Goal: Transaction & Acquisition: Obtain resource

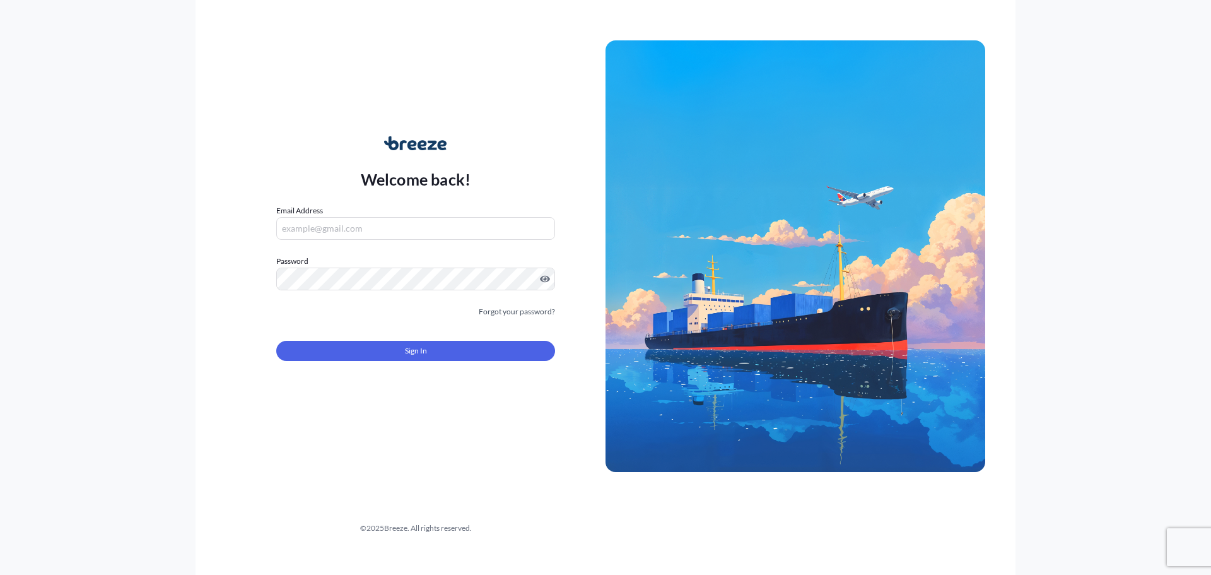
click at [375, 228] on input "Email Address" at bounding box center [415, 228] width 279 height 23
click at [370, 226] on input "Email Address" at bounding box center [415, 228] width 279 height 23
type input "[EMAIL_ADDRESS][DOMAIN_NAME]"
click at [378, 350] on button "Sign In" at bounding box center [415, 351] width 279 height 20
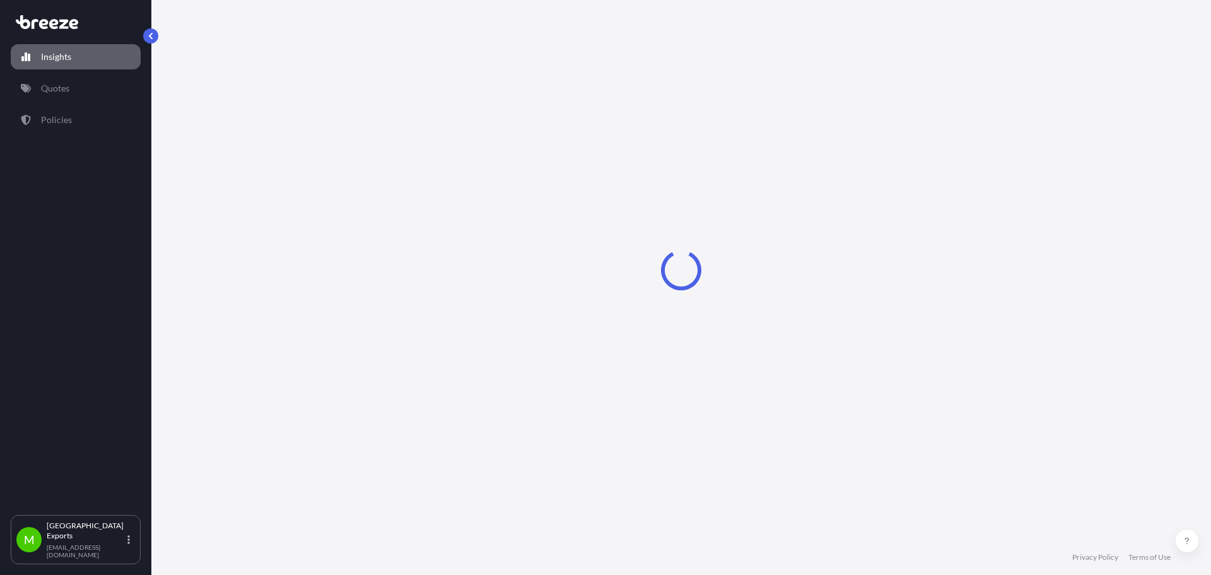
select select "2025"
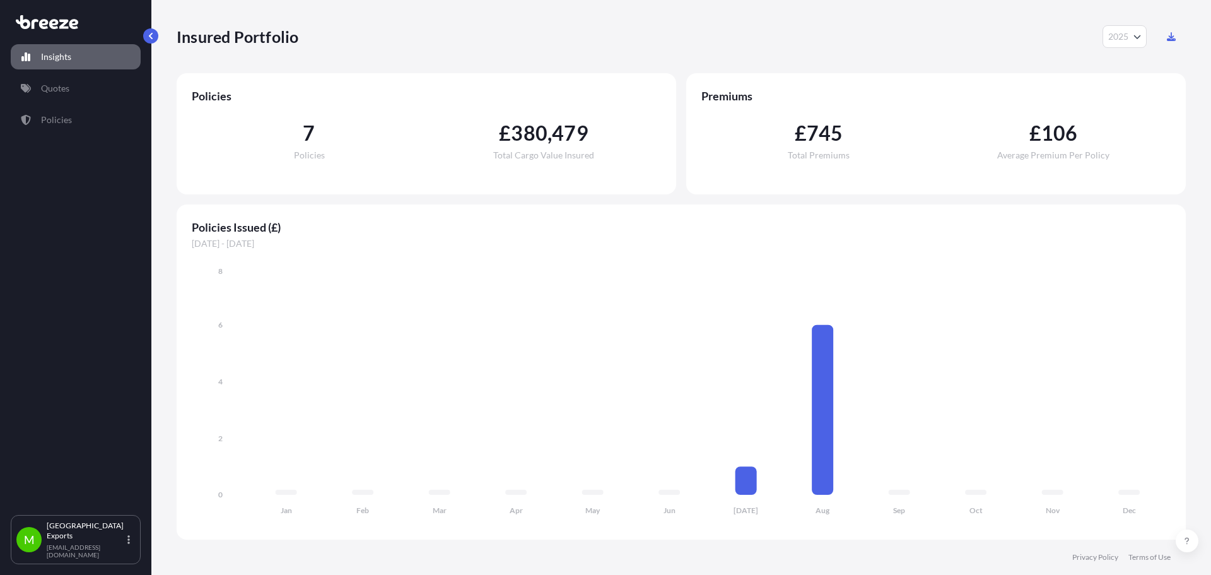
click at [79, 74] on div "Insights Quotes Policies" at bounding box center [76, 274] width 130 height 482
click at [78, 81] on link "Quotes" at bounding box center [76, 88] width 130 height 25
click at [66, 86] on p "Quotes" at bounding box center [55, 88] width 28 height 13
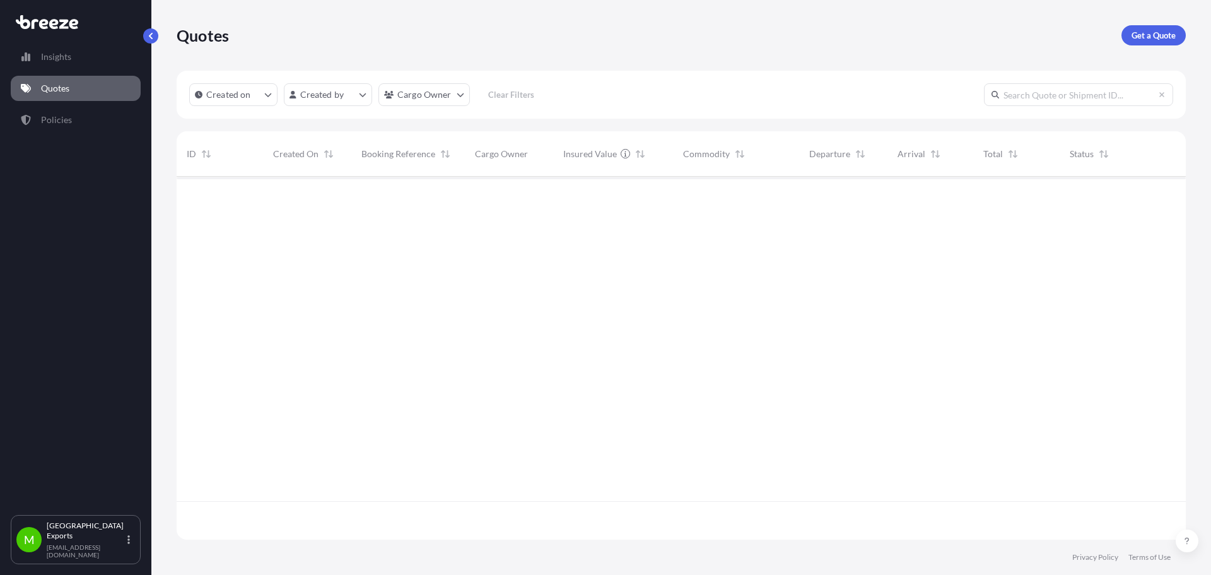
scroll to position [360, 1000]
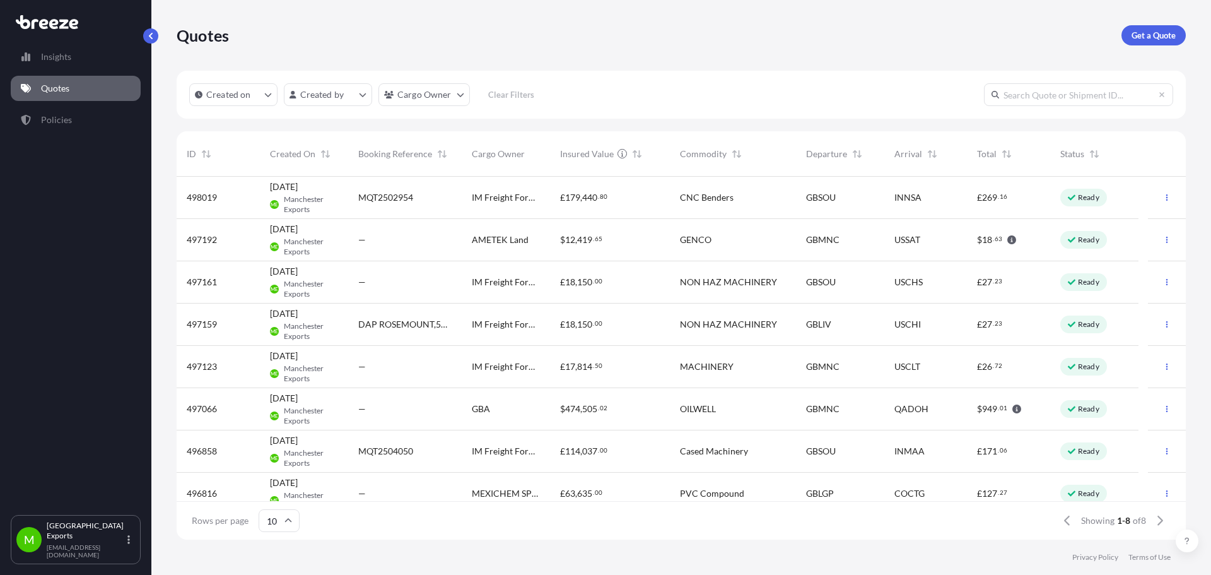
click at [1188, 35] on div "Quotes Get a Quote Created on Created by Cargo Owner Clear Filters ID Created O…" at bounding box center [681, 269] width 1060 height 539
click at [1160, 39] on p "Get a Quote" at bounding box center [1154, 35] width 44 height 13
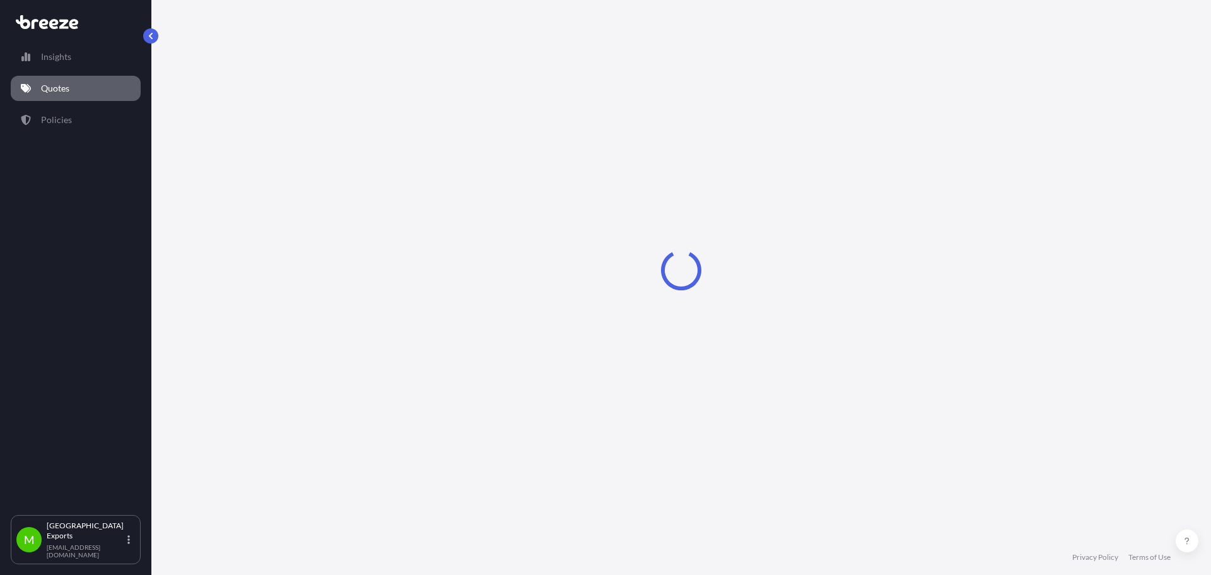
select select "Road"
select select "Sea"
select select "1"
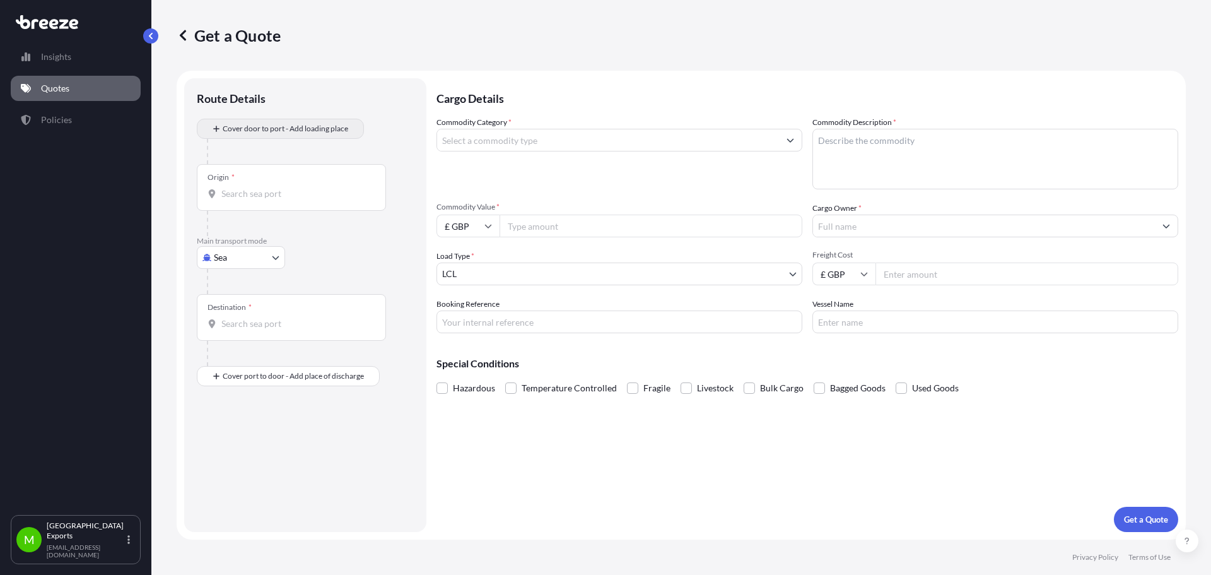
click at [327, 115] on div "Route Details" at bounding box center [305, 105] width 217 height 28
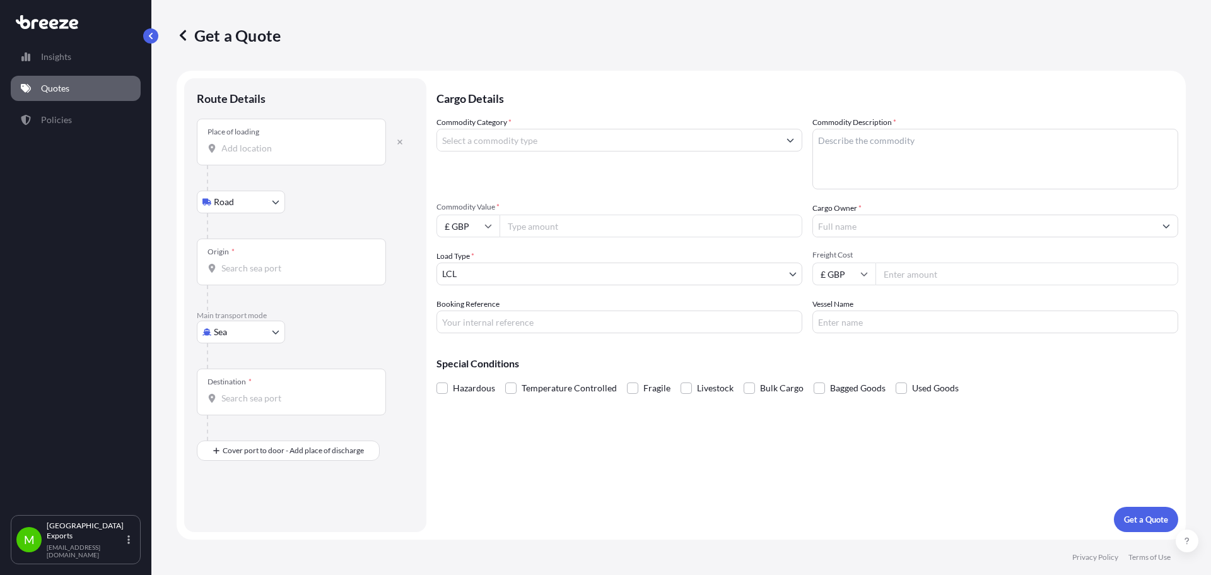
click at [287, 148] on input "Place of loading" at bounding box center [295, 148] width 149 height 13
click at [278, 151] on input "Place of loading" at bounding box center [295, 148] width 149 height 13
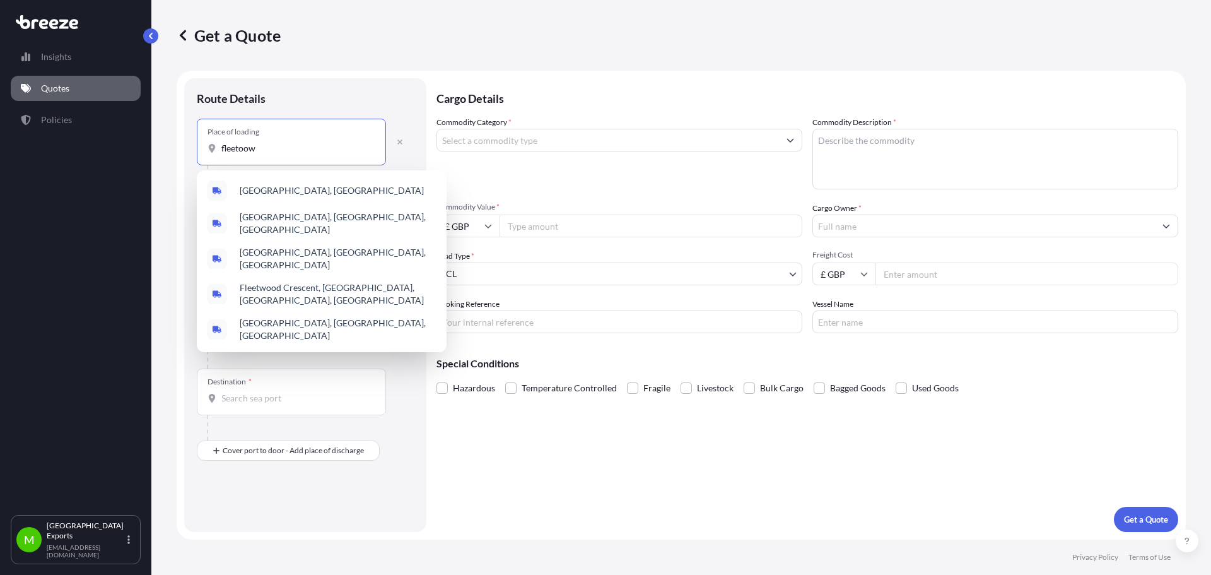
click at [291, 194] on span "[GEOGRAPHIC_DATA], [GEOGRAPHIC_DATA]" at bounding box center [332, 190] width 184 height 13
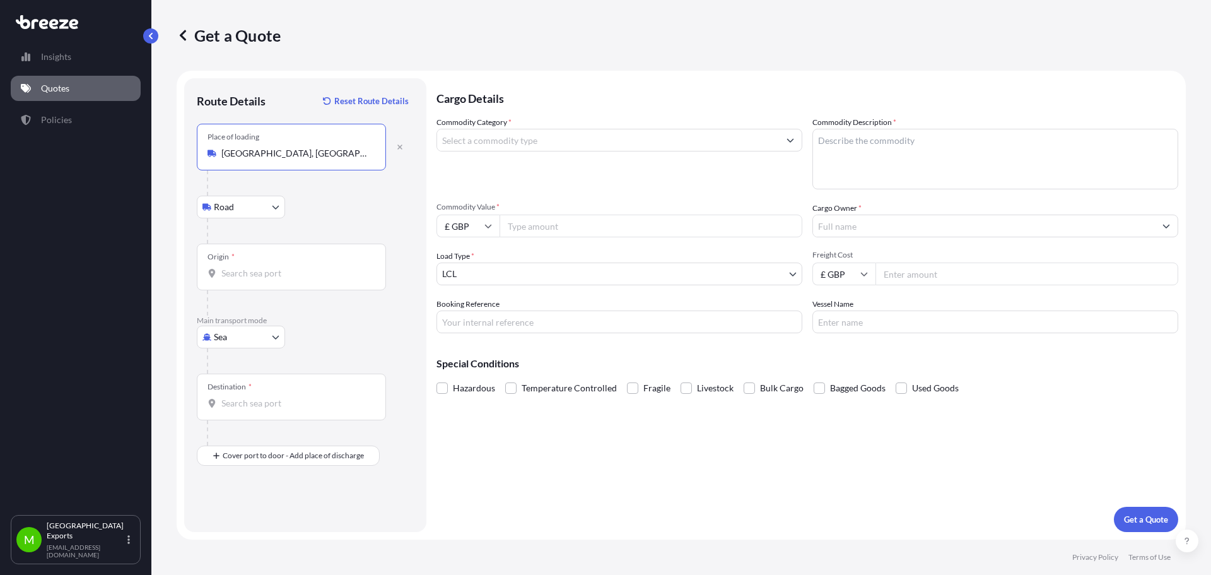
type input "[GEOGRAPHIC_DATA], [GEOGRAPHIC_DATA]"
click at [232, 210] on body "0 options available. 5 options available. Insights Quotes Policies M Manchester…" at bounding box center [605, 287] width 1211 height 575
click at [319, 268] on input "Origin *" at bounding box center [295, 273] width 149 height 13
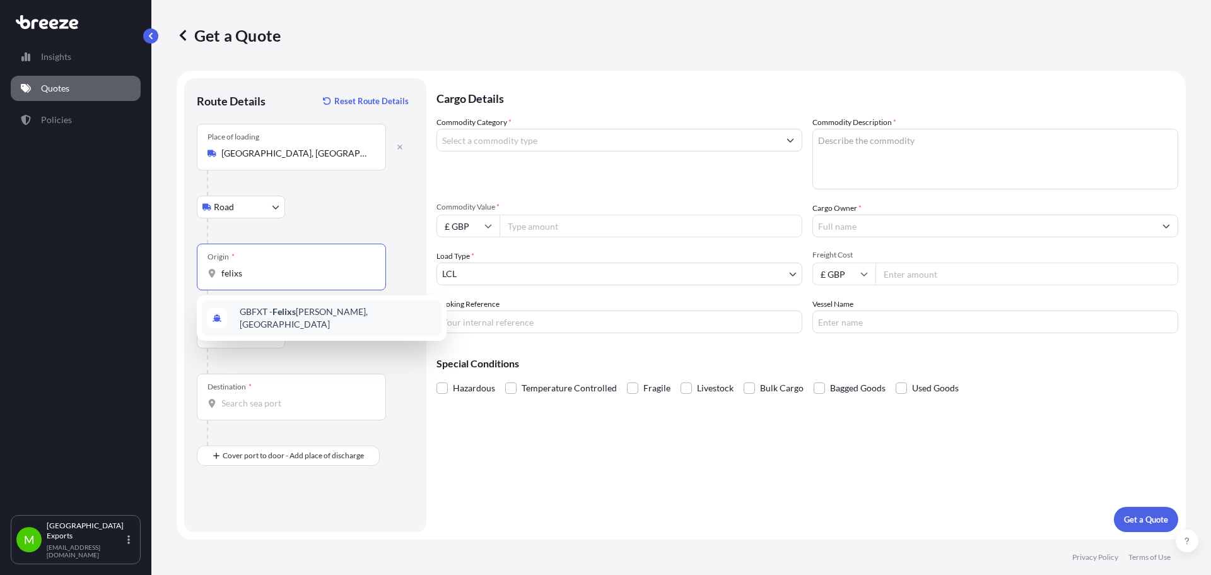
click at [273, 315] on span "GBFXT - Felixs [PERSON_NAME], [GEOGRAPHIC_DATA]" at bounding box center [338, 317] width 197 height 25
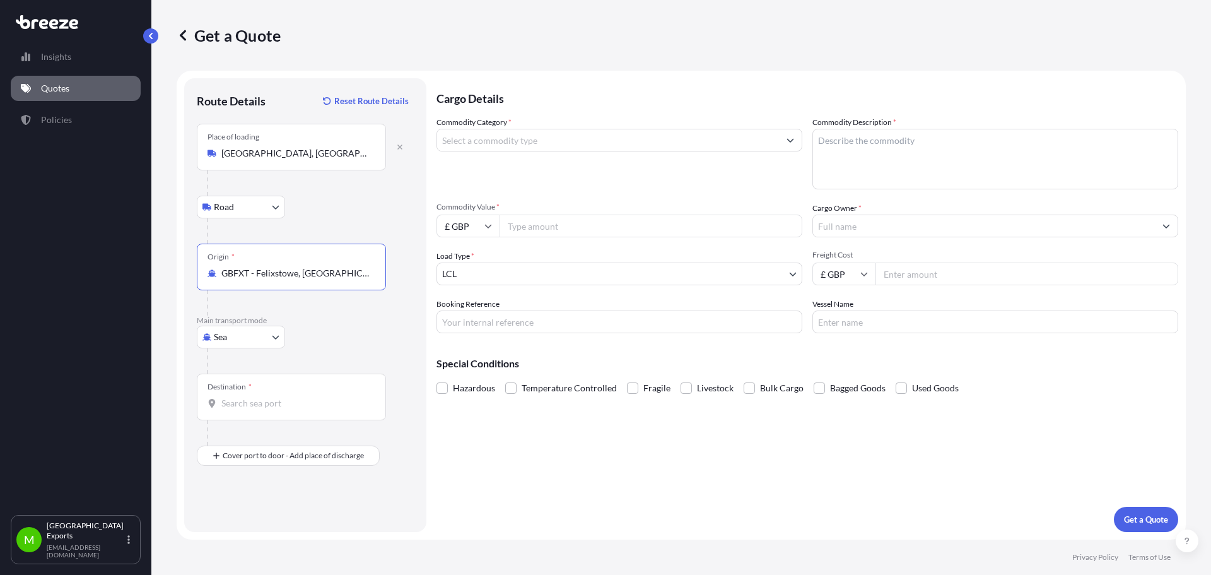
type input "GBFXT - Felixstowe, [GEOGRAPHIC_DATA]"
click at [256, 392] on div "Destination *" at bounding box center [291, 396] width 189 height 47
click at [256, 397] on input "Destination *" at bounding box center [295, 403] width 149 height 13
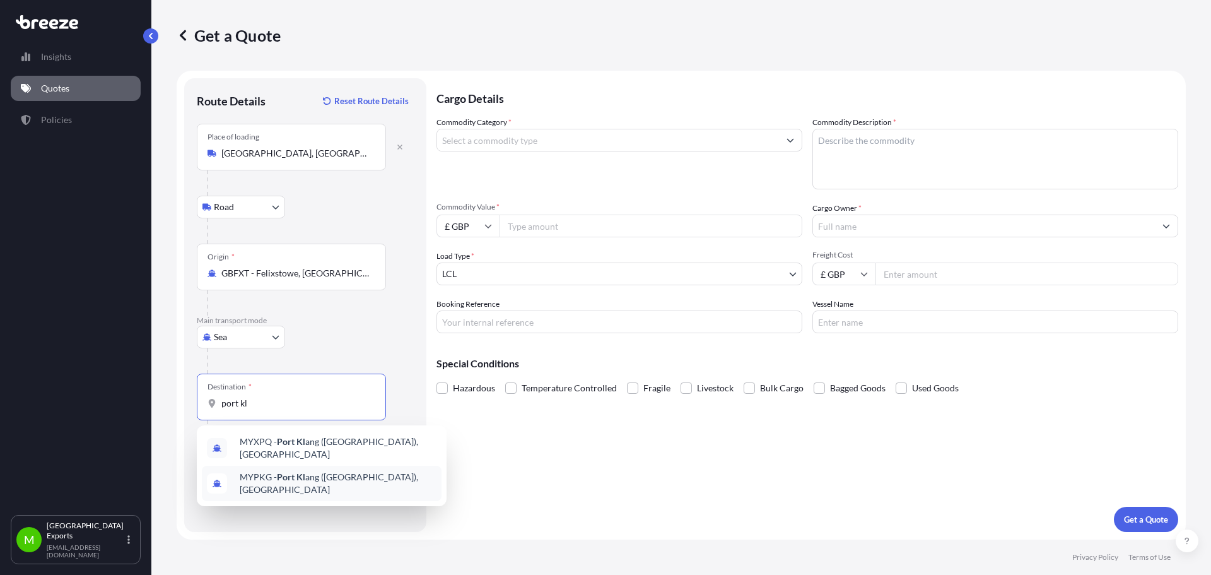
click at [386, 480] on span "MYPKG - Port [PERSON_NAME] ([GEOGRAPHIC_DATA]), [GEOGRAPHIC_DATA]" at bounding box center [338, 483] width 197 height 25
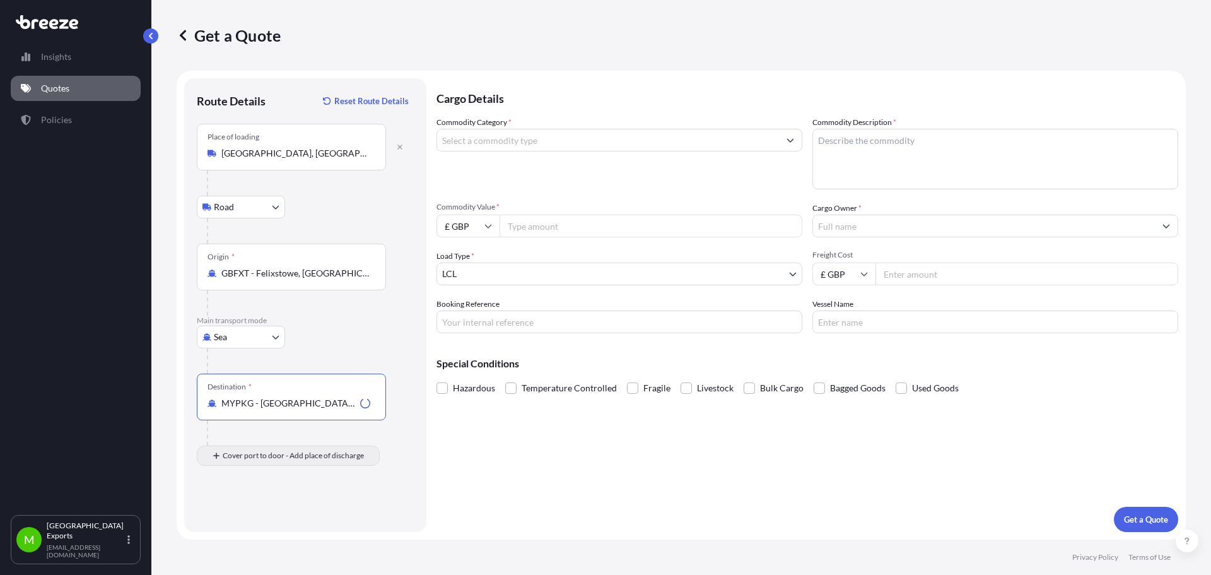
type input "MYPKG - [GEOGRAPHIC_DATA] ([GEOGRAPHIC_DATA]), [GEOGRAPHIC_DATA]"
click at [253, 512] on div "Place of Discharge" at bounding box center [291, 516] width 189 height 47
click at [253, 517] on input "Place of Discharge" at bounding box center [295, 523] width 149 height 13
click at [267, 518] on input "Place of Discharge" at bounding box center [295, 523] width 149 height 13
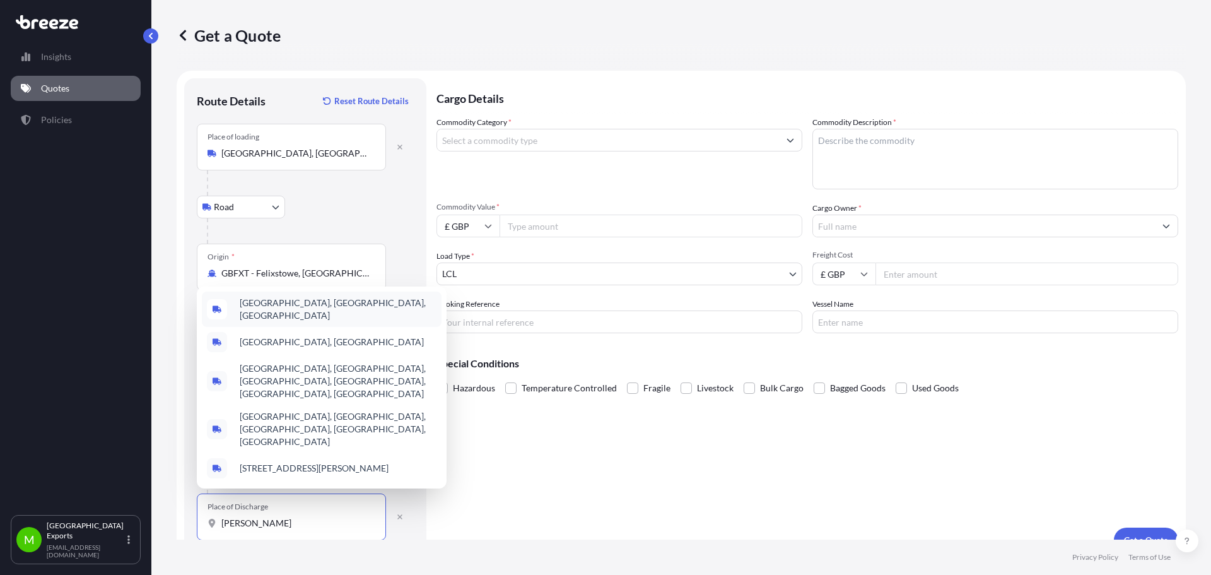
click at [341, 322] on span "[GEOGRAPHIC_DATA], [GEOGRAPHIC_DATA], [GEOGRAPHIC_DATA]" at bounding box center [338, 308] width 197 height 25
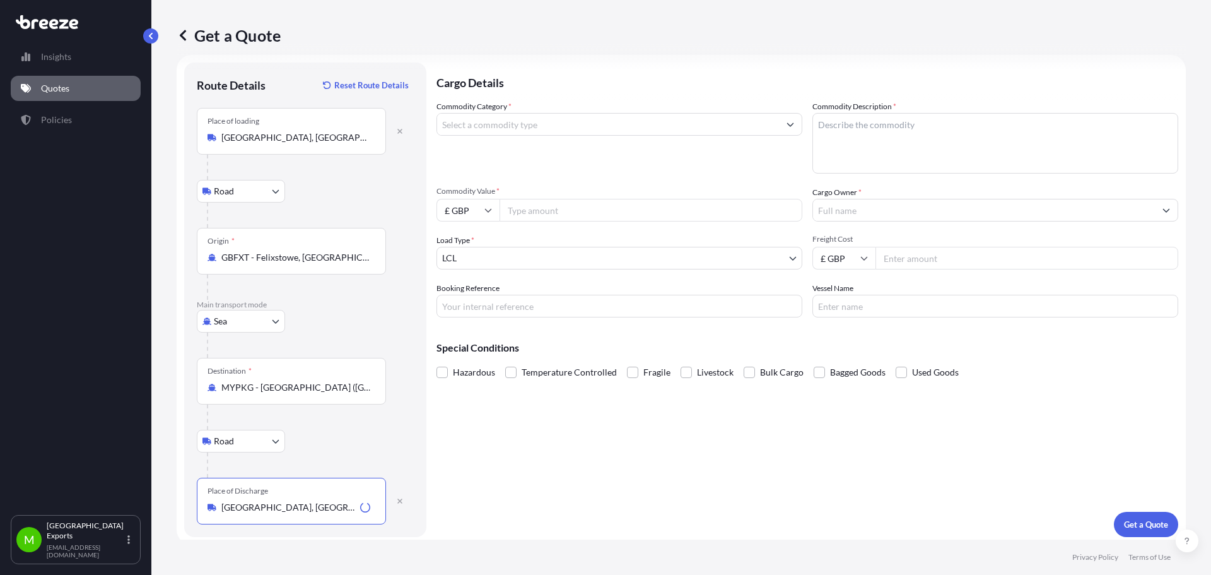
scroll to position [21, 0]
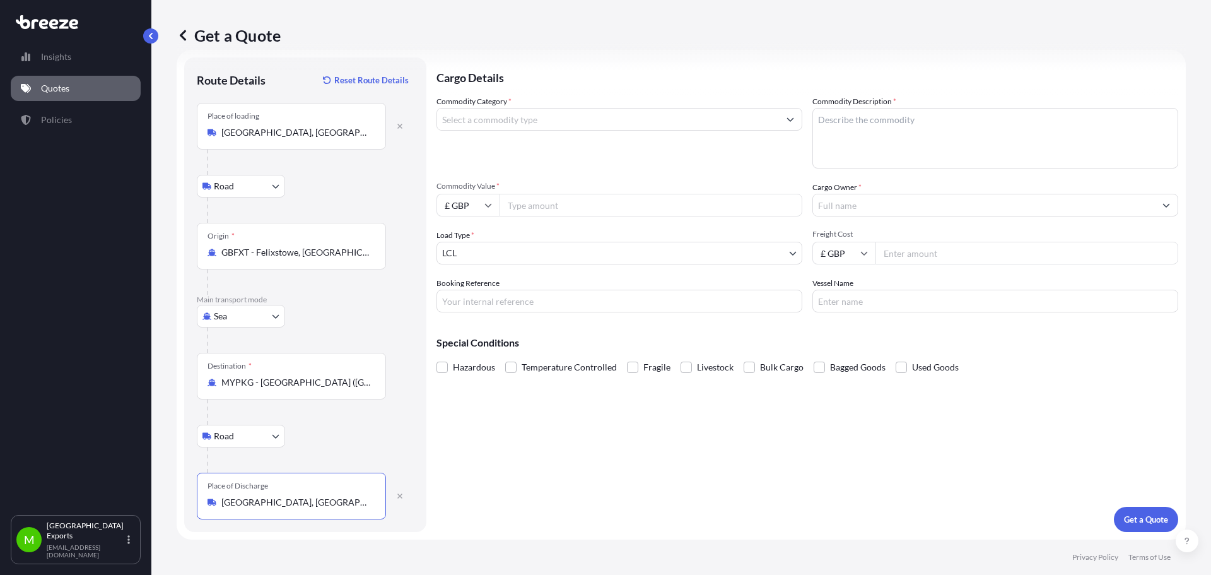
type input "[GEOGRAPHIC_DATA], [GEOGRAPHIC_DATA], [GEOGRAPHIC_DATA]"
click at [514, 131] on div "Commodity Category *" at bounding box center [620, 131] width 366 height 73
click at [513, 123] on input "Commodity Category *" at bounding box center [608, 119] width 342 height 23
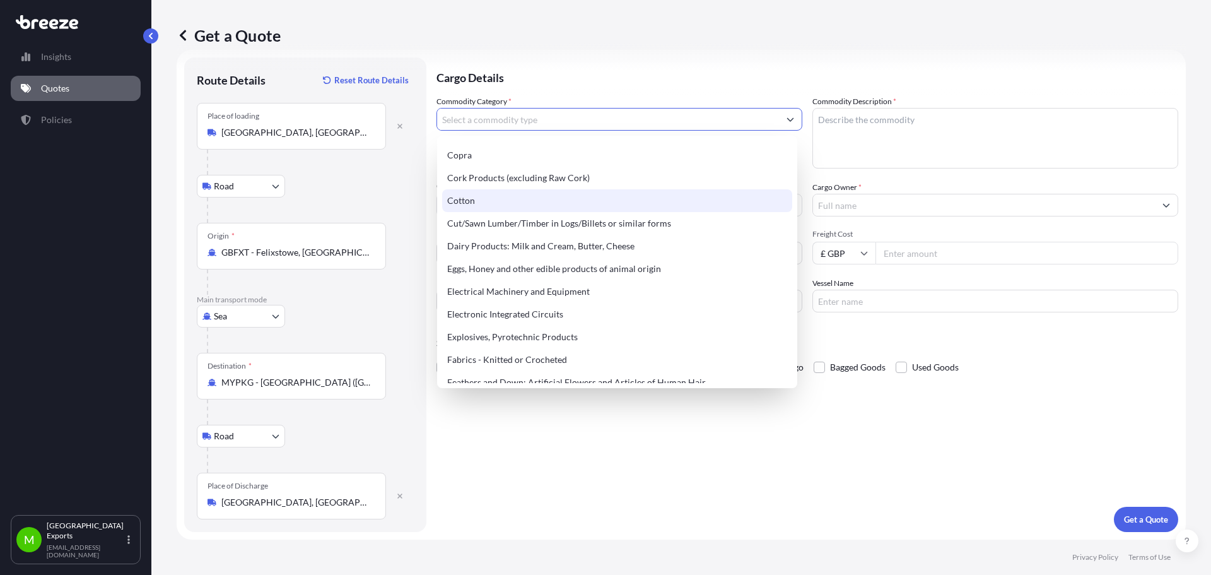
scroll to position [631, 0]
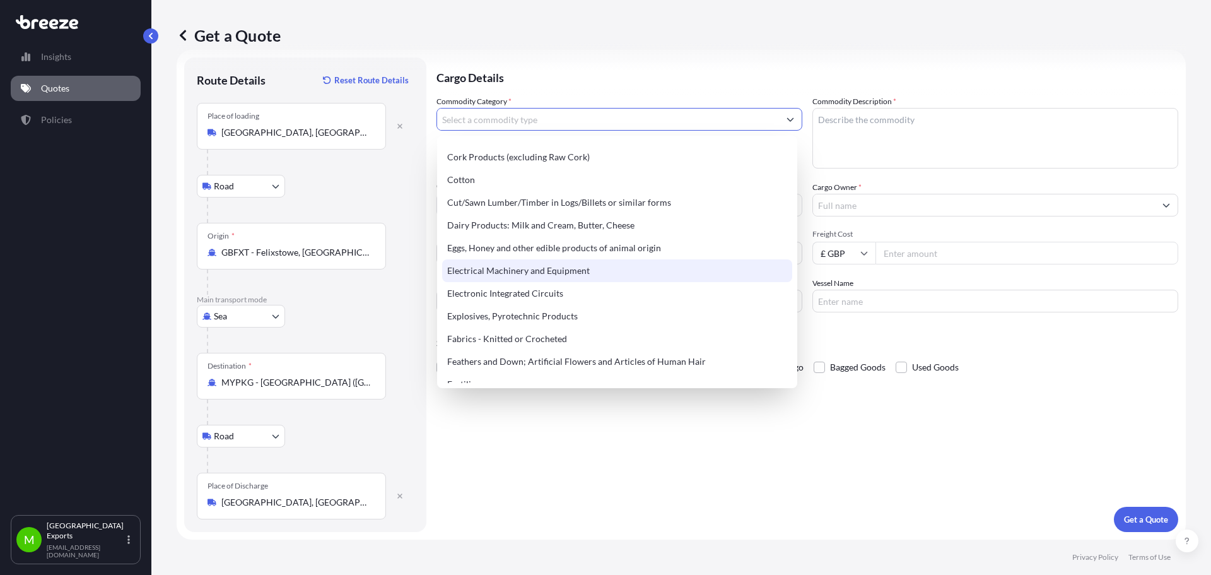
click at [623, 264] on div "Electrical Machinery and Equipment" at bounding box center [617, 270] width 350 height 23
type input "Electrical Machinery and Equipment"
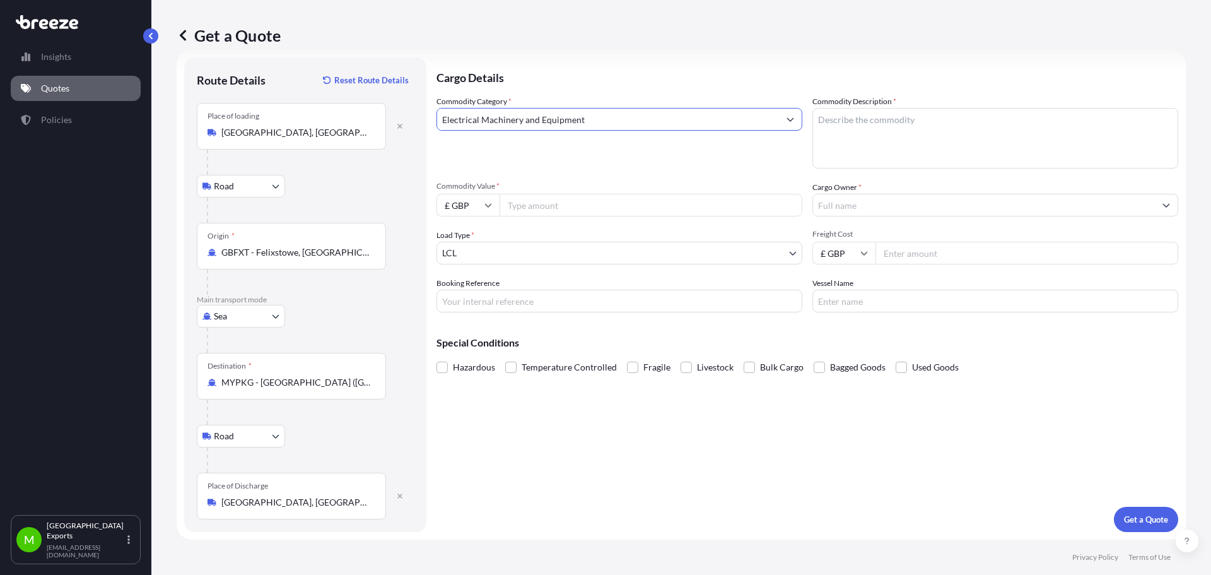
click at [841, 124] on textarea "Commodity Description *" at bounding box center [996, 138] width 366 height 61
type textarea "CASED FACTORY DISMANTLED MACHINERY"
type input "750000"
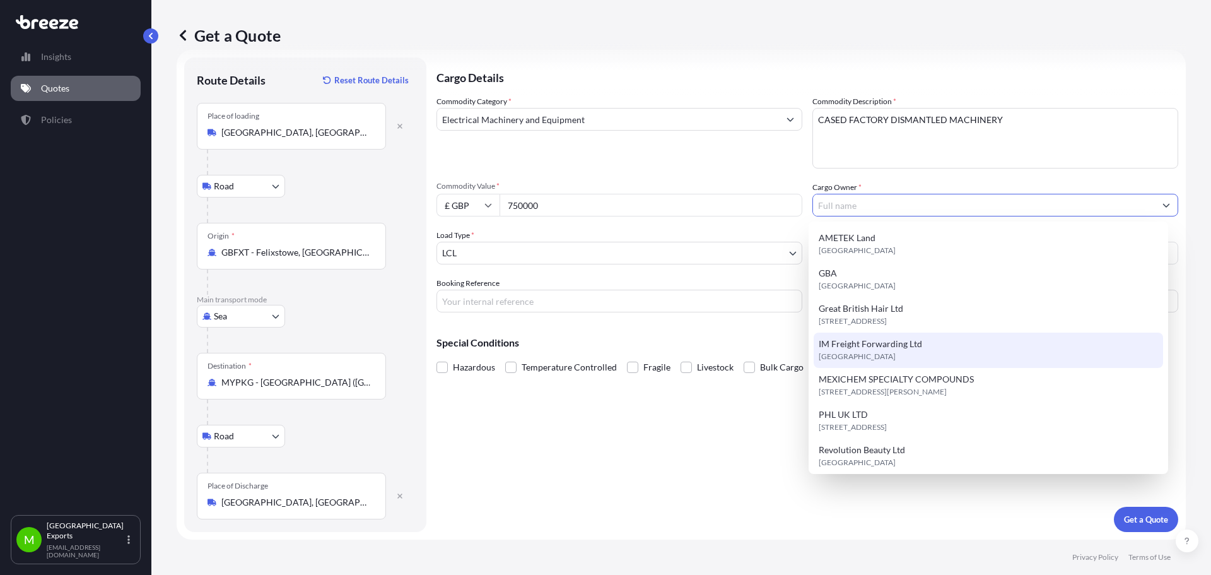
click at [894, 341] on span "IM Freight Forwarding Ltd" at bounding box center [870, 343] width 103 height 13
type input "IM Freight Forwarding Ltd"
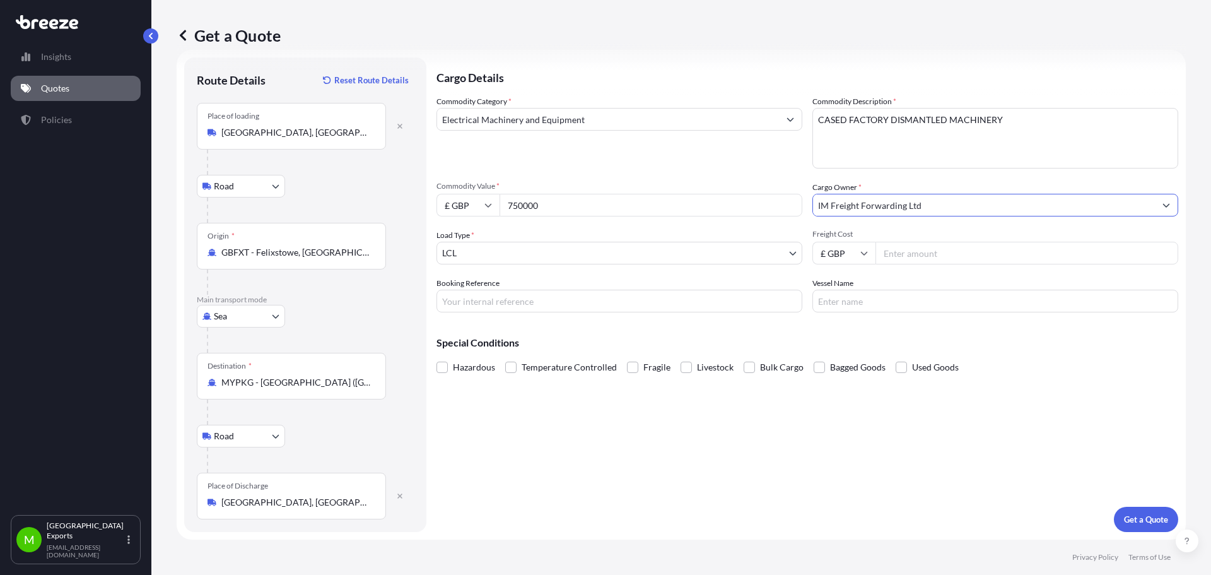
click at [518, 250] on body "10 options available. Insights Quotes Policies M Manchester Exports [EMAIL_ADDR…" at bounding box center [605, 287] width 1211 height 575
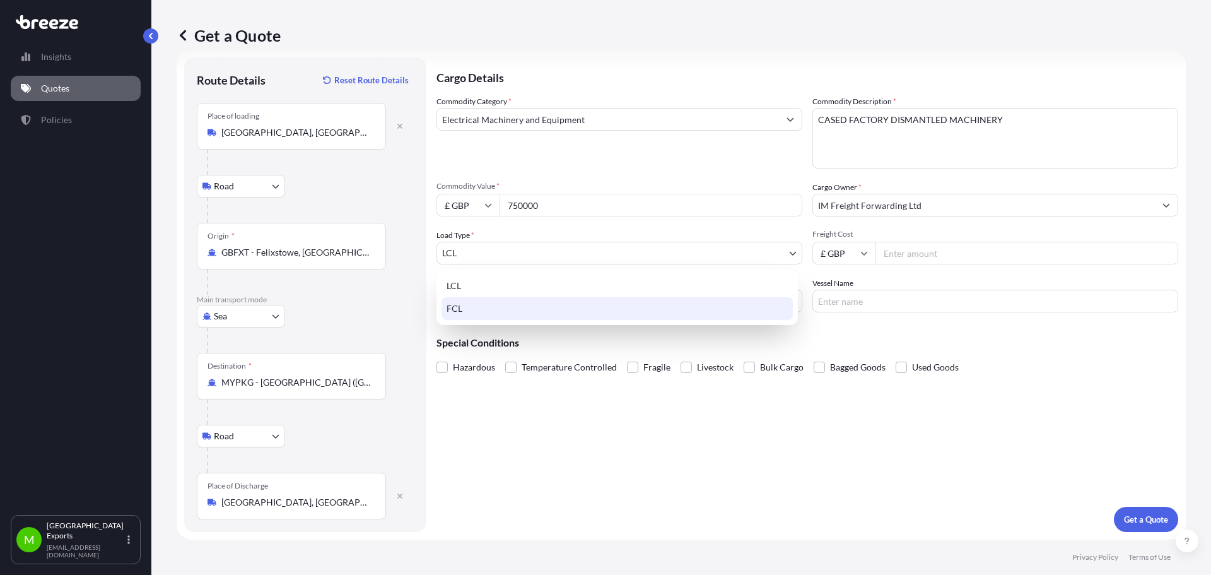
click at [449, 314] on div "FCL" at bounding box center [617, 308] width 351 height 23
select select "2"
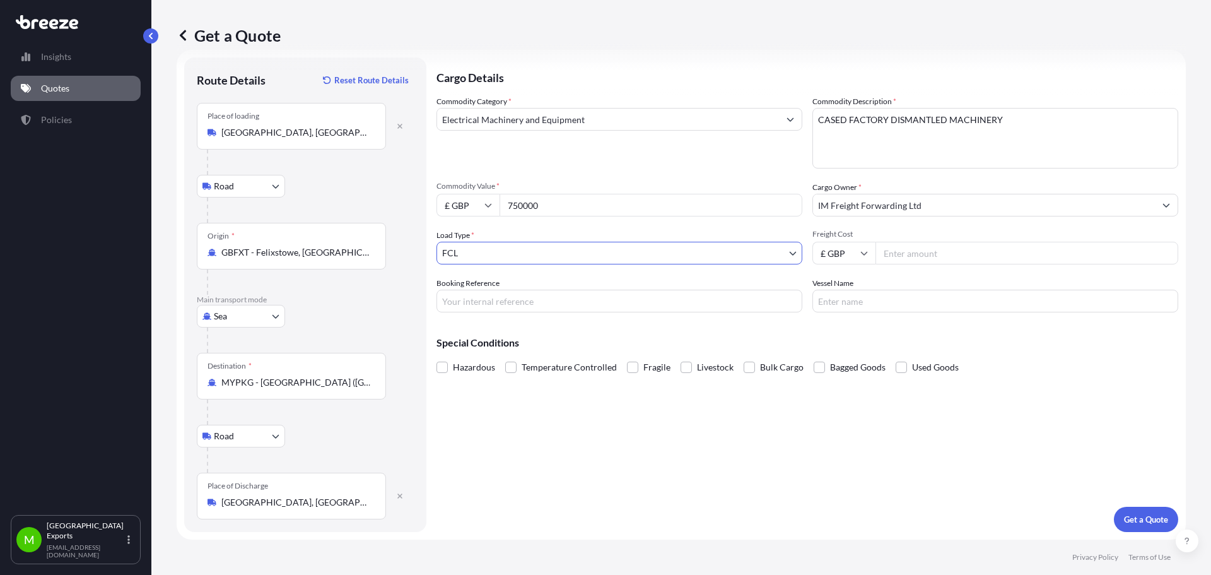
click at [901, 252] on input "Freight Cost" at bounding box center [1027, 253] width 303 height 23
click at [908, 250] on input "Freight Cost" at bounding box center [1027, 253] width 303 height 23
type input "5800"
click at [518, 310] on input "MQT250" at bounding box center [620, 301] width 366 height 23
type input "MQT2504389"
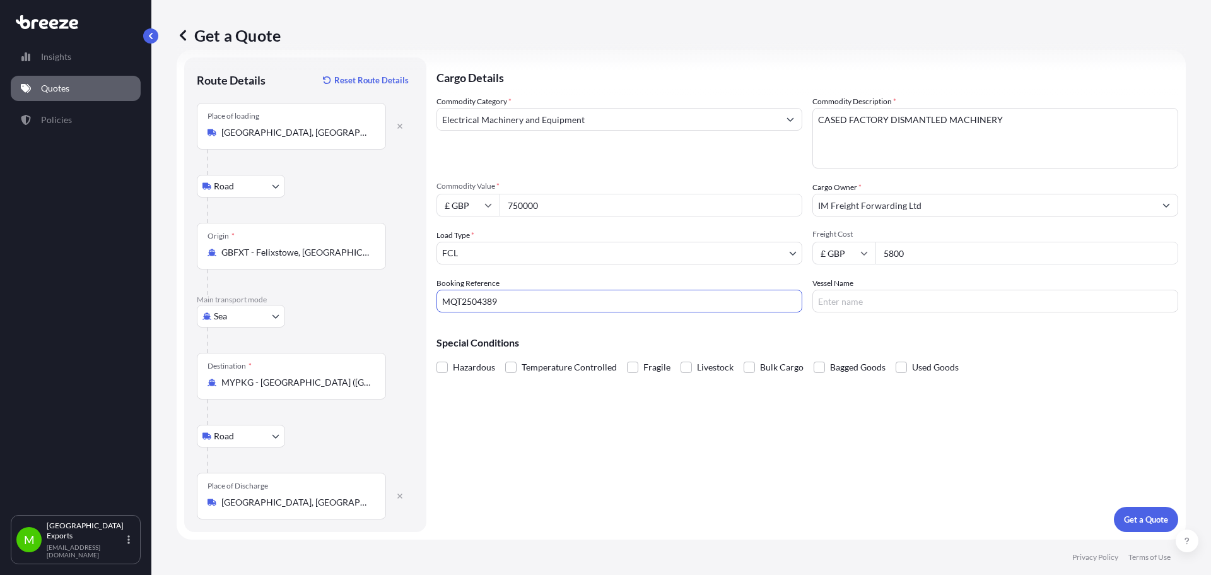
click at [1136, 516] on p "Get a Quote" at bounding box center [1146, 519] width 44 height 13
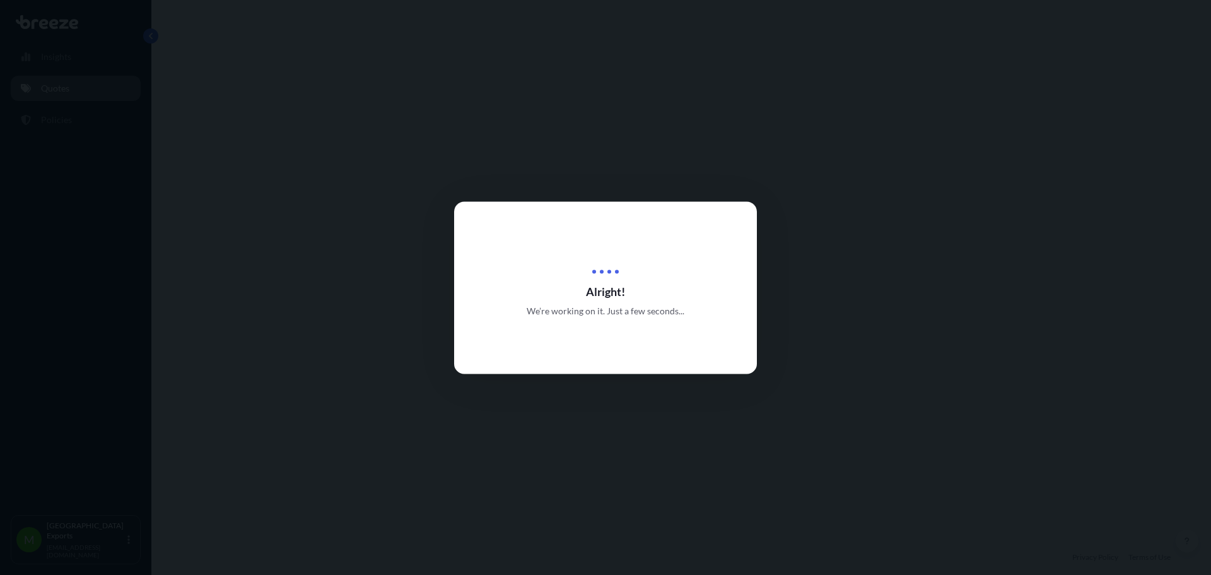
select select "Road"
select select "Sea"
select select "Road"
select select "2"
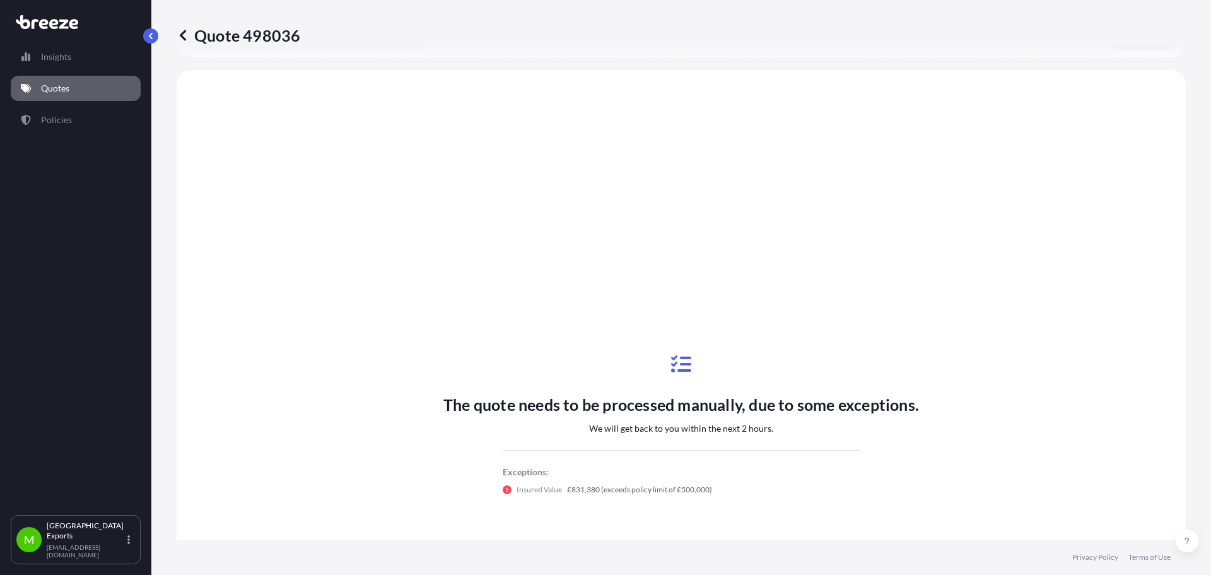
scroll to position [505, 0]
